Goal: Navigation & Orientation: Find specific page/section

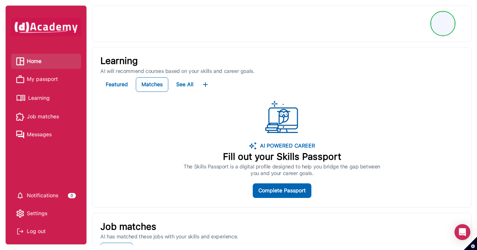
click at [39, 78] on span "My passport" at bounding box center [42, 79] width 31 height 10
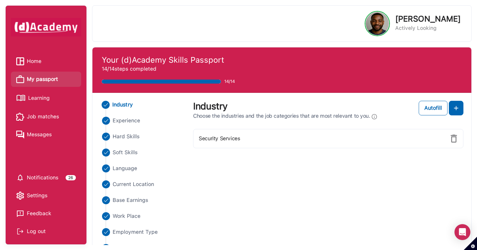
click at [49, 99] on span "Learning" at bounding box center [39, 98] width 22 height 10
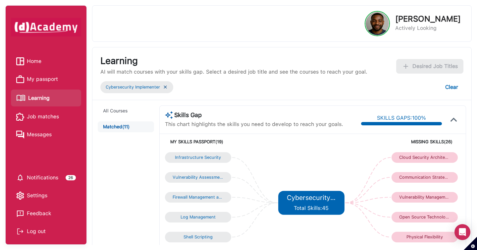
click at [51, 118] on span "Job matches" at bounding box center [43, 117] width 32 height 10
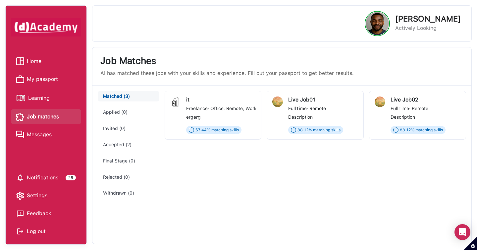
click at [40, 231] on div "Log out" at bounding box center [46, 231] width 60 height 10
